Goal: Information Seeking & Learning: Learn about a topic

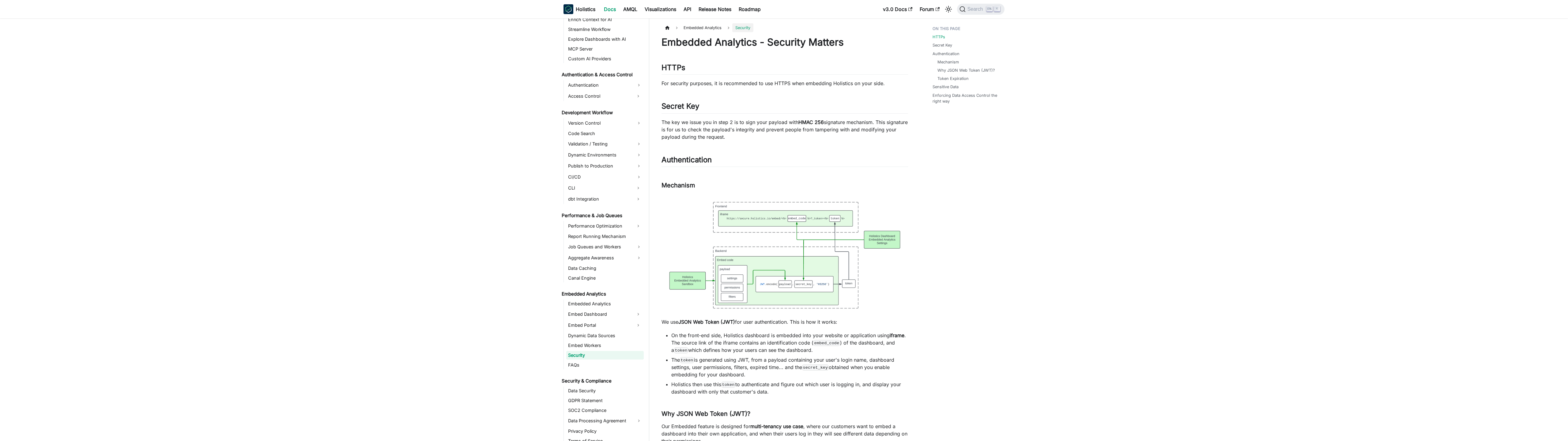
scroll to position [381, 0]
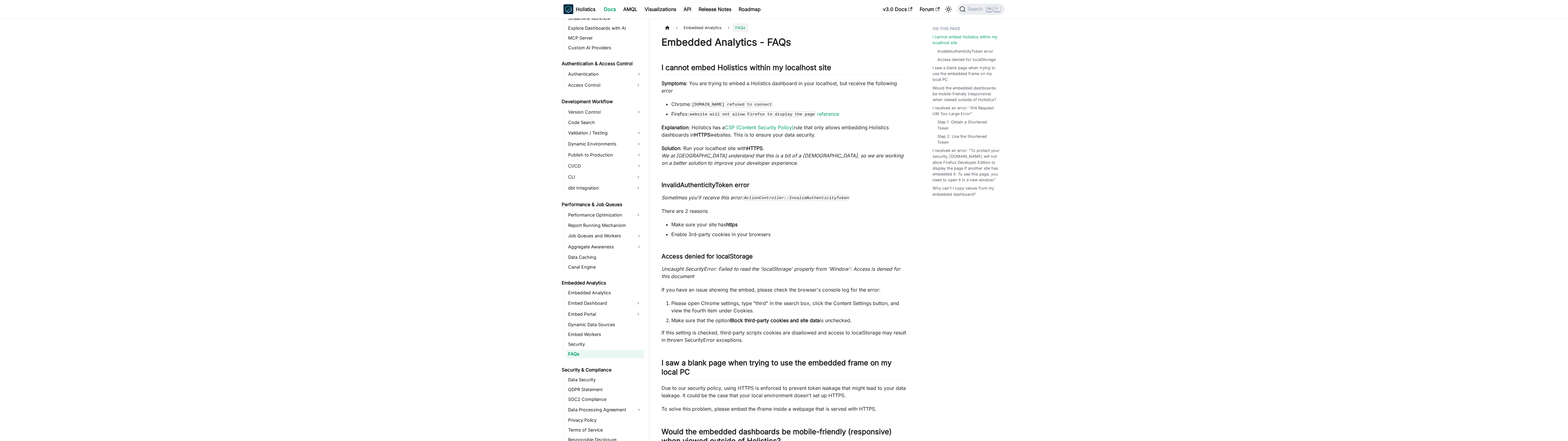
scroll to position [390, 0]
